Goal: Task Accomplishment & Management: Manage account settings

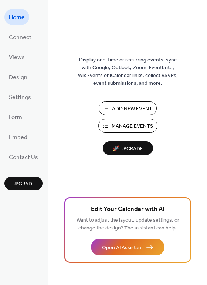
click at [110, 128] on button "Manage Events" at bounding box center [127, 126] width 59 height 14
click at [30, 39] on span "Connect" at bounding box center [20, 38] width 23 height 12
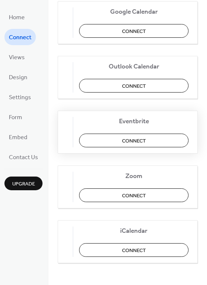
scroll to position [155, 0]
click at [17, 98] on span "Settings" at bounding box center [20, 98] width 22 height 12
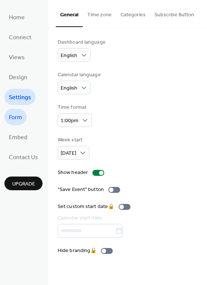
click at [19, 118] on span "Form" at bounding box center [15, 118] width 13 height 12
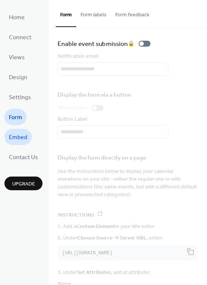
click at [19, 138] on span "Embed" at bounding box center [18, 138] width 18 height 12
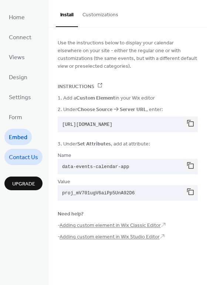
click at [18, 161] on span "Contact Us" at bounding box center [23, 158] width 29 height 12
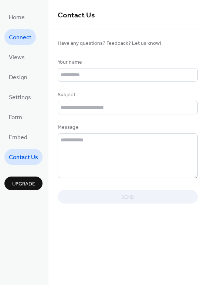
click at [28, 35] on span "Connect" at bounding box center [20, 38] width 23 height 12
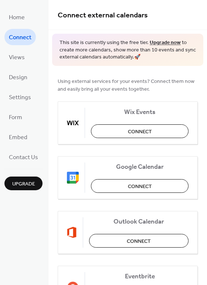
click at [22, 186] on span "Upgrade" at bounding box center [23, 184] width 23 height 8
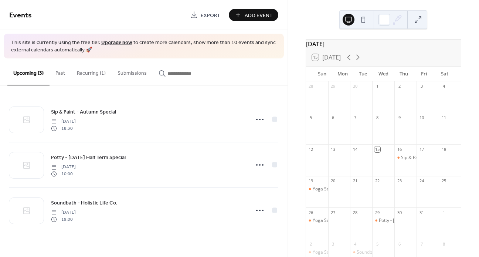
click at [132, 75] on button "Submissions" at bounding box center [132, 71] width 41 height 26
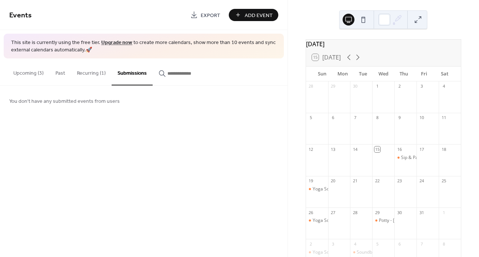
click at [93, 77] on button "Recurring (1)" at bounding box center [91, 71] width 41 height 26
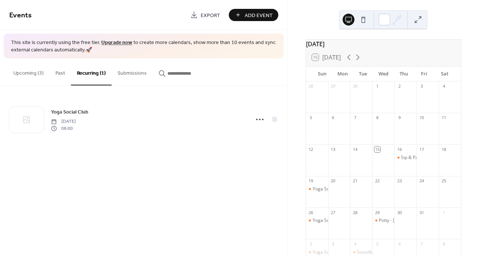
click at [62, 75] on button "Past" at bounding box center [60, 71] width 21 height 26
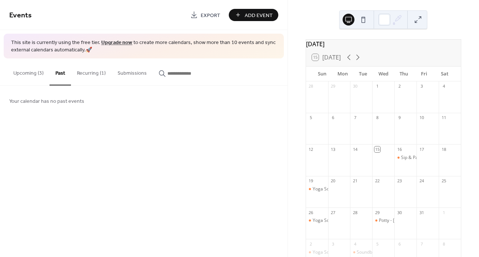
click at [364, 18] on button at bounding box center [364, 20] width 12 height 12
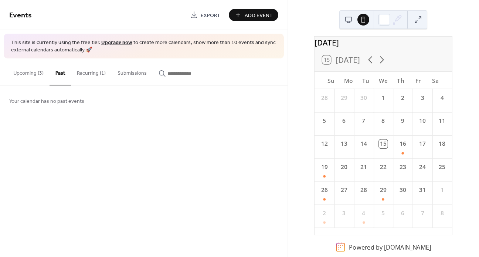
scroll to position [9, 0]
click at [418, 22] on button at bounding box center [418, 20] width 12 height 12
